Goal: Transaction & Acquisition: Purchase product/service

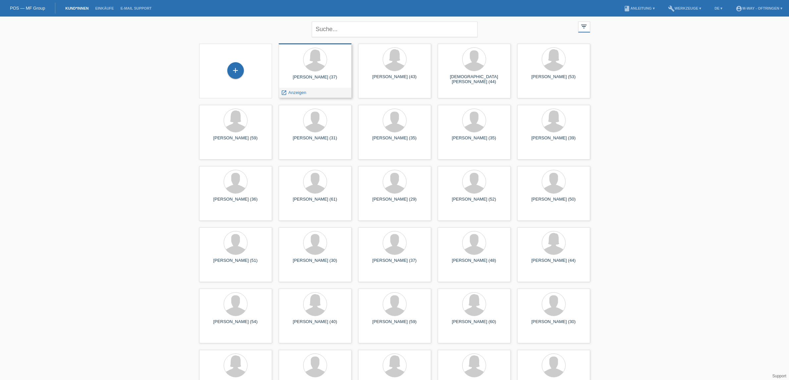
click at [303, 90] on span "Anzeigen" at bounding box center [297, 92] width 18 height 5
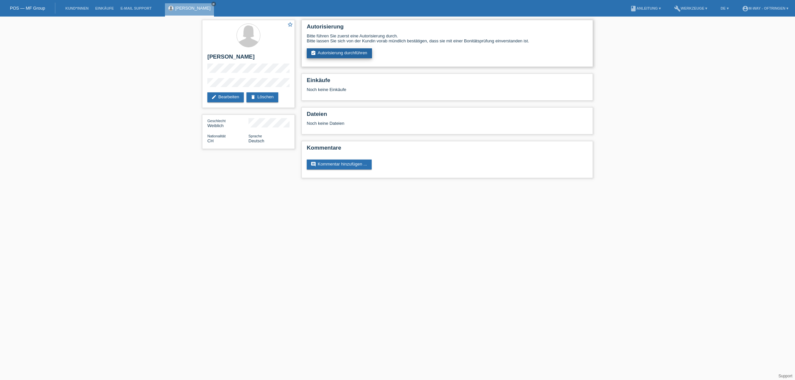
click at [344, 53] on link "assignment_turned_in Autorisierung durchführen" at bounding box center [339, 53] width 65 height 10
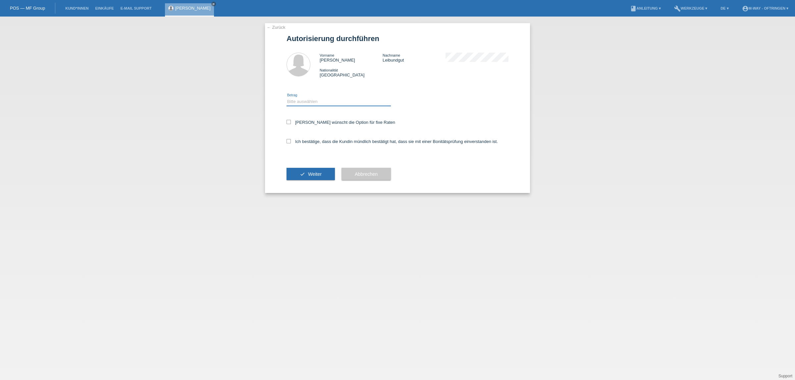
click at [308, 102] on select "Bitte auswählen CHF 1.00 - CHF 499.00 CHF 500.00 - CHF 1'999.00 CHF 2'000.00 - …" at bounding box center [339, 102] width 104 height 8
select select "3"
click at [287, 98] on select "Bitte auswählen CHF 1.00 - CHF 499.00 CHF 500.00 - CHF 1'999.00 CHF 2'000.00 - …" at bounding box center [339, 102] width 104 height 8
click at [289, 124] on label "Kundin wünscht die Option für fixe Raten" at bounding box center [341, 122] width 109 height 5
click at [289, 124] on input "Kundin wünscht die Option für fixe Raten" at bounding box center [289, 122] width 4 height 4
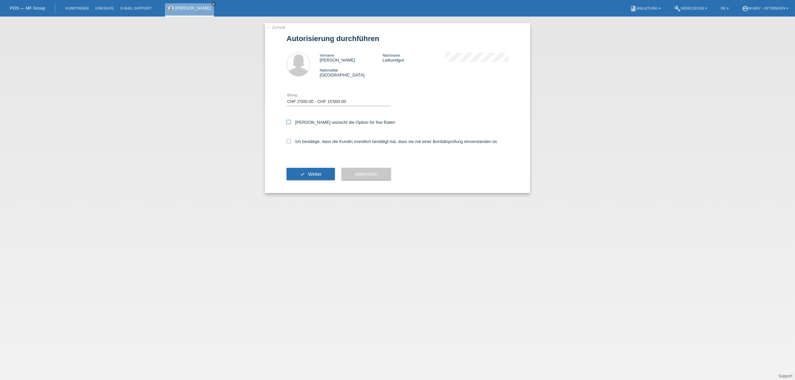
checkbox input "true"
click at [288, 140] on icon at bounding box center [289, 141] width 4 height 4
click at [288, 140] on input "Ich bestätige, dass die Kundin mündlich bestätigt hat, dass sie mit einer Bonit…" at bounding box center [289, 141] width 4 height 4
checkbox input "true"
click at [296, 174] on button "check Weiter" at bounding box center [311, 174] width 48 height 13
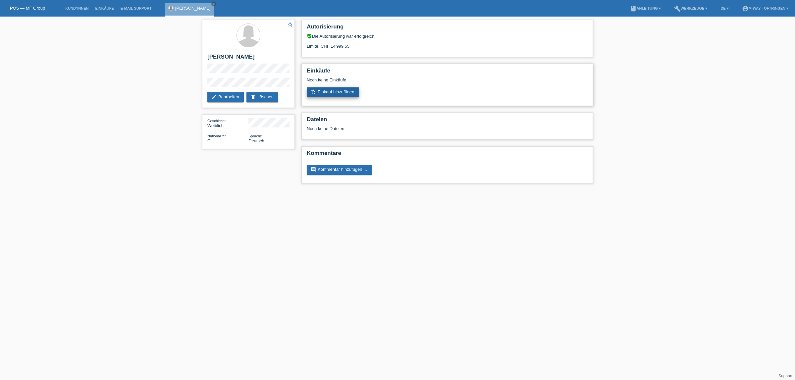
click at [335, 90] on link "add_shopping_cart Einkauf hinzufügen" at bounding box center [333, 92] width 52 height 10
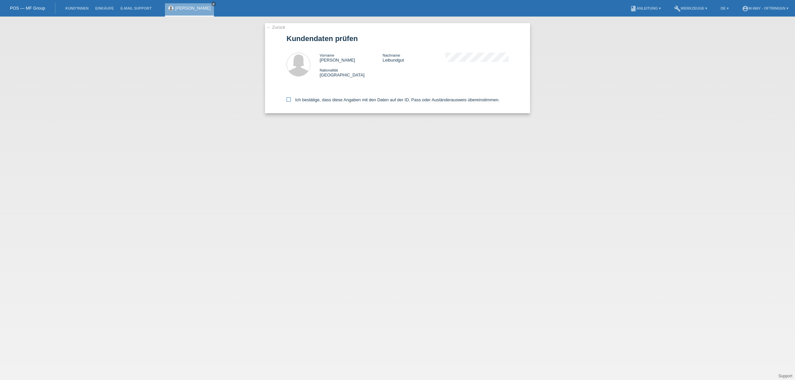
click at [287, 100] on icon at bounding box center [289, 99] width 4 height 4
click at [287, 100] on input "Ich bestätige, dass diese Angaben mit den Daten auf der ID, Pass oder Ausländer…" at bounding box center [289, 99] width 4 height 4
checkbox input "true"
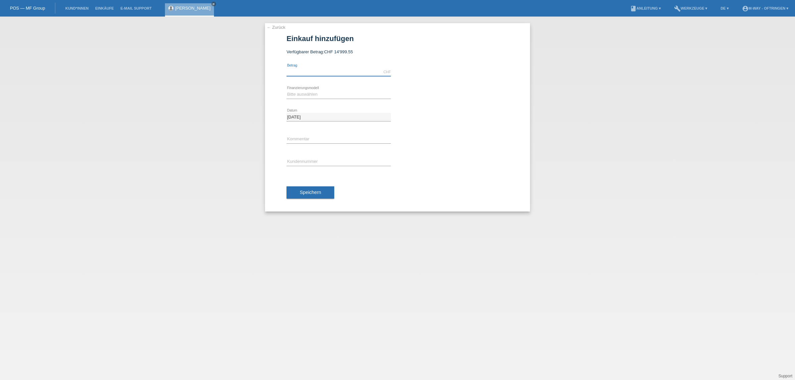
click at [307, 71] on input "text" at bounding box center [339, 72] width 104 height 8
type input "3503.80"
click at [309, 95] on select "Bitte auswählen Fixe Raten Kauf auf Rechnung mit Teilzahlungsoption" at bounding box center [339, 94] width 104 height 8
select select "77"
click at [287, 90] on select "Bitte auswählen Fixe Raten Kauf auf Rechnung mit Teilzahlungsoption" at bounding box center [339, 94] width 104 height 8
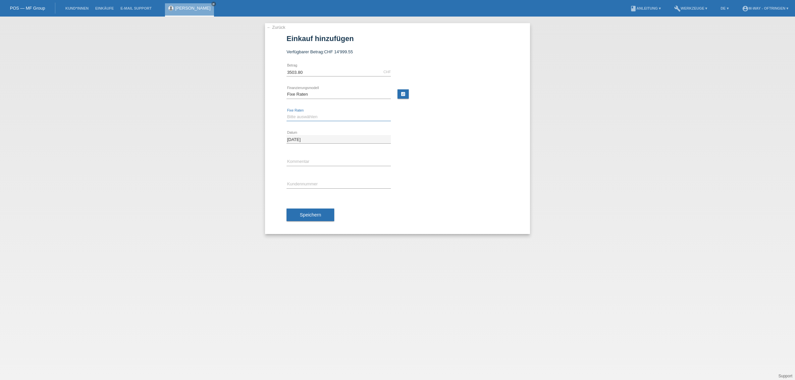
click at [304, 116] on select "Bitte auswählen 4 Raten 5 Raten 6 Raten 7 Raten 8 Raten 9 Raten 10 Raten 11 Rat…" at bounding box center [339, 117] width 104 height 8
select select "172"
click at [287, 113] on select "Bitte auswählen 4 Raten 5 Raten 6 Raten 7 Raten 8 Raten 9 Raten 10 Raten 11 Rat…" at bounding box center [339, 117] width 104 height 8
click at [297, 188] on input "text" at bounding box center [339, 184] width 104 height 8
type input "K194168"
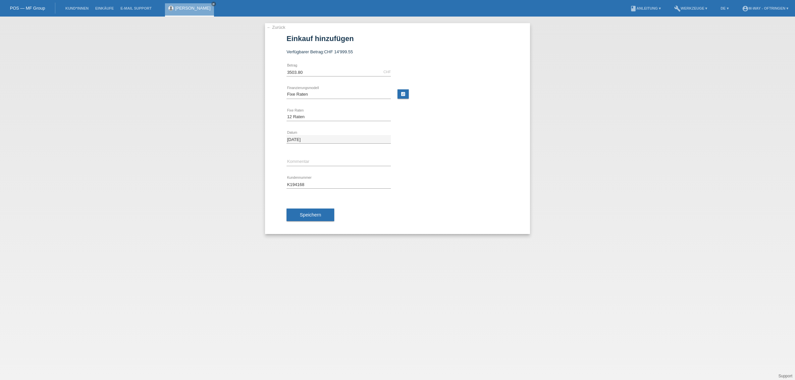
drag, startPoint x: 318, startPoint y: 214, endPoint x: 354, endPoint y: 213, distance: 35.8
click at [318, 214] on span "Speichern" at bounding box center [310, 214] width 21 height 5
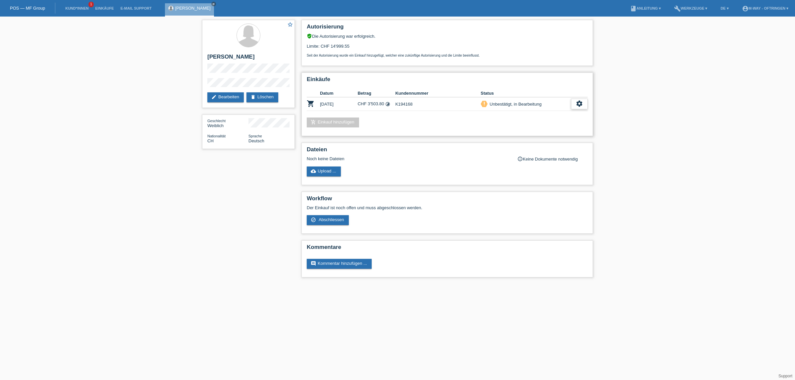
click at [578, 100] on icon "settings" at bounding box center [579, 103] width 7 height 7
click at [528, 131] on span "Abschliessen" at bounding box center [526, 132] width 28 height 8
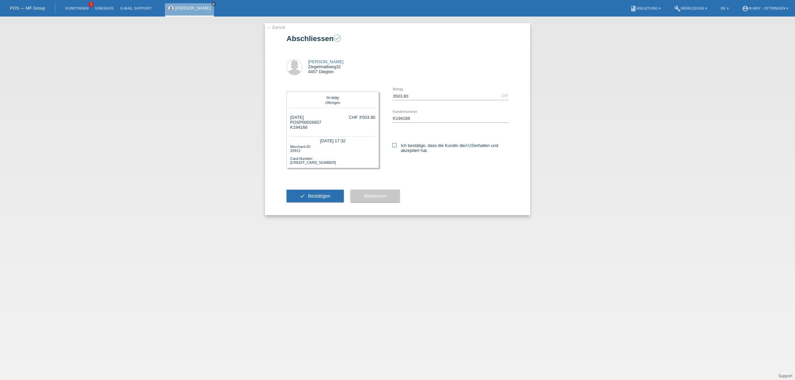
click at [396, 145] on icon at bounding box center [394, 145] width 4 height 4
click at [396, 145] on input "Ich bestätige, dass die Kundin die AGB erhalten und akzeptiert hat." at bounding box center [394, 145] width 4 height 4
checkbox input "true"
click at [318, 194] on span "Bestätigen" at bounding box center [319, 196] width 23 height 5
